Goal: Information Seeking & Learning: Learn about a topic

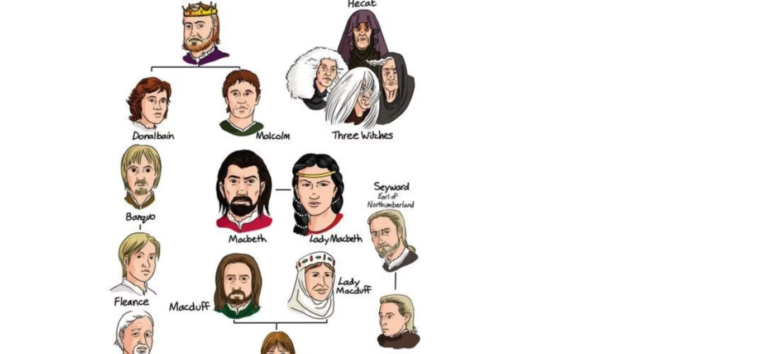
scroll to position [1770, 0]
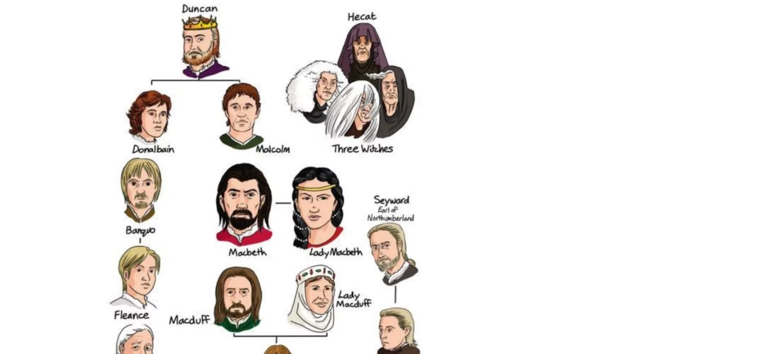
click at [258, 216] on img at bounding box center [261, 252] width 363 height 509
click at [302, 233] on img at bounding box center [261, 252] width 363 height 509
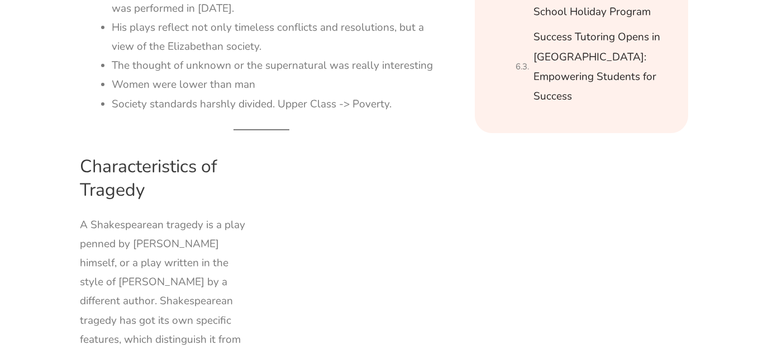
scroll to position [663, 0]
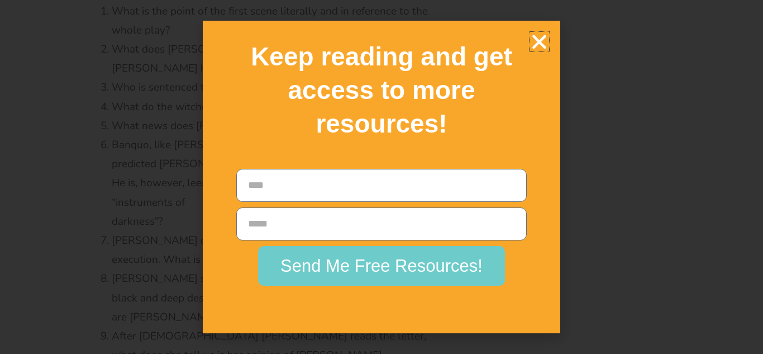
scroll to position [3337, 0]
click at [539, 41] on icon "Close" at bounding box center [540, 42] width 20 height 20
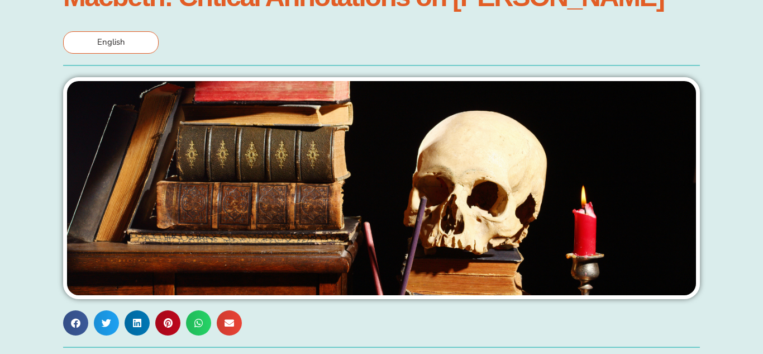
scroll to position [0, 0]
